Goal: Use online tool/utility: Use online tool/utility

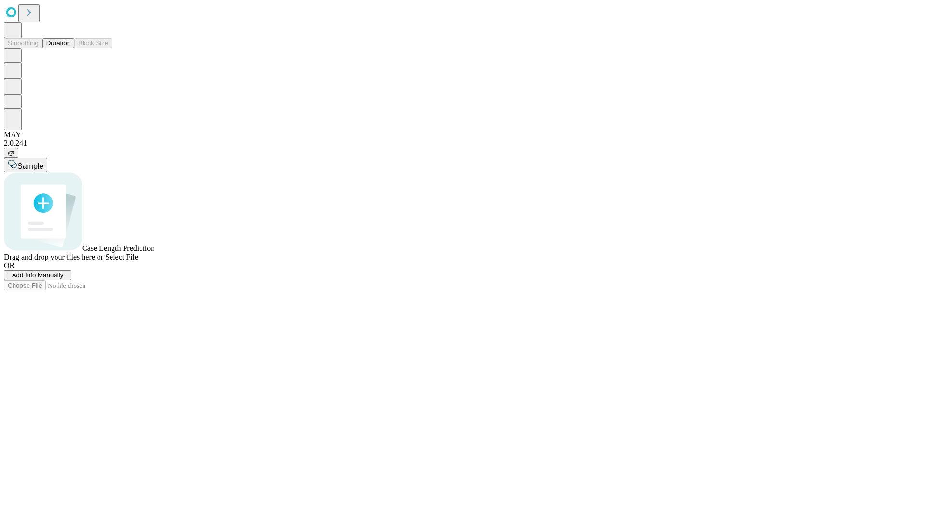
click at [70, 48] on button "Duration" at bounding box center [58, 43] width 32 height 10
click at [43, 162] on span "Sample" at bounding box center [30, 166] width 26 height 8
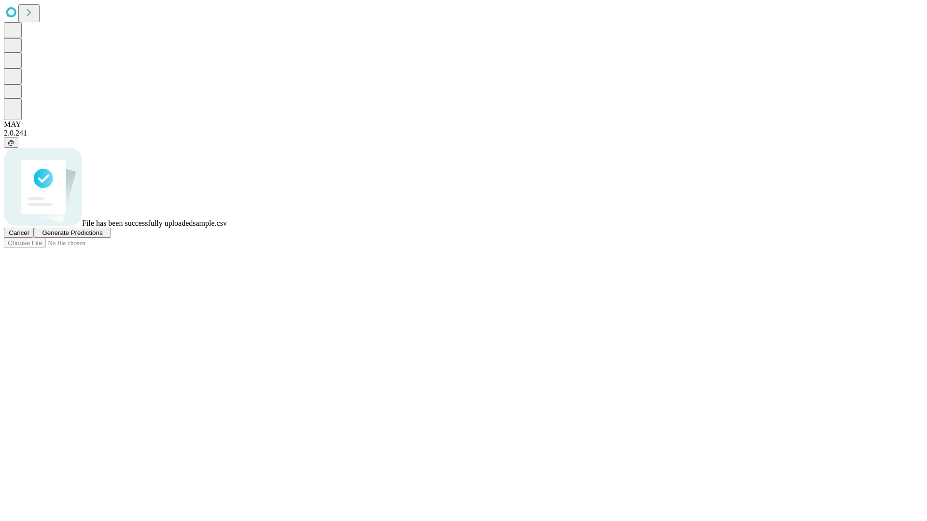
click at [102, 236] on span "Generate Predictions" at bounding box center [72, 232] width 60 height 7
